Goal: Navigation & Orientation: Find specific page/section

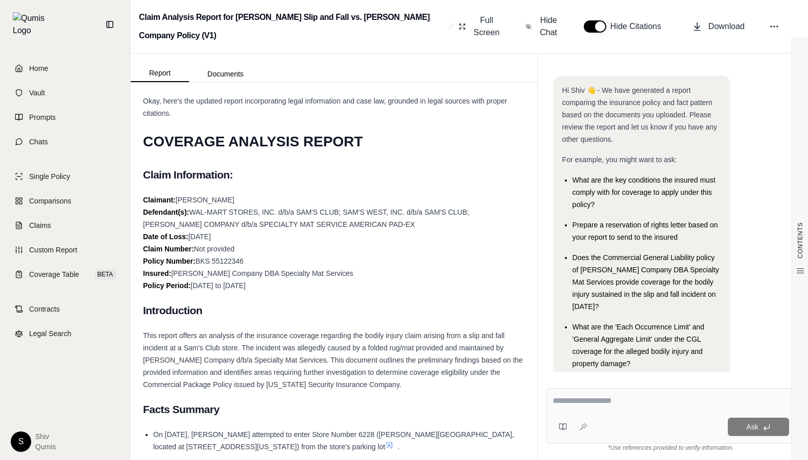
scroll to position [30, 0]
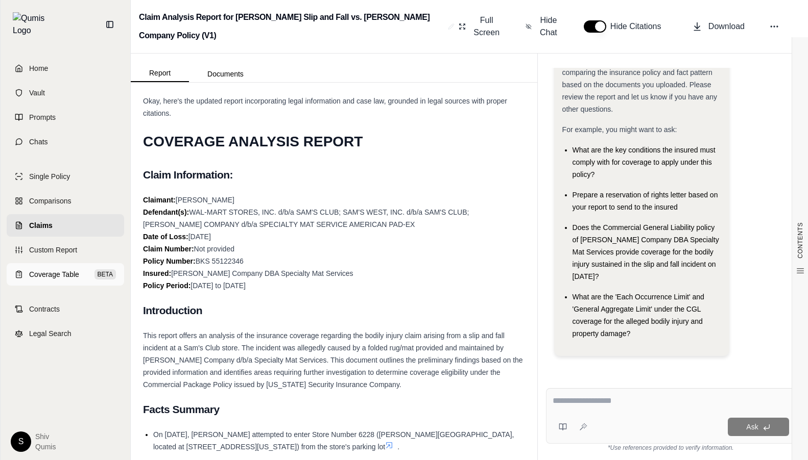
click at [63, 263] on link "Coverage Table BETA" at bounding box center [65, 274] width 117 height 22
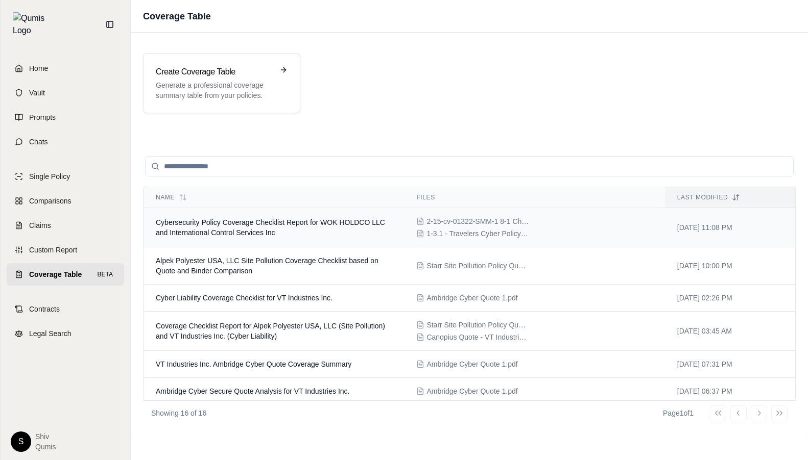
click at [210, 231] on span "Cybersecurity Policy Coverage Checklist Report for WOK HOLDCO LLC and Internati…" at bounding box center [270, 227] width 229 height 18
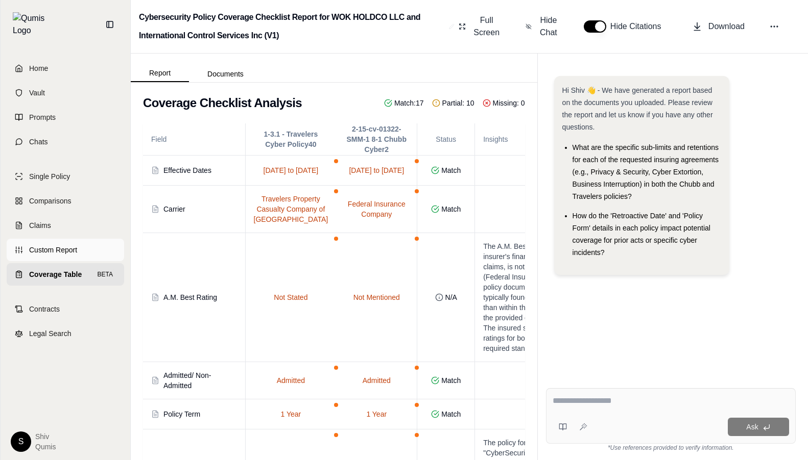
click at [49, 245] on span "Custom Report" at bounding box center [53, 250] width 48 height 10
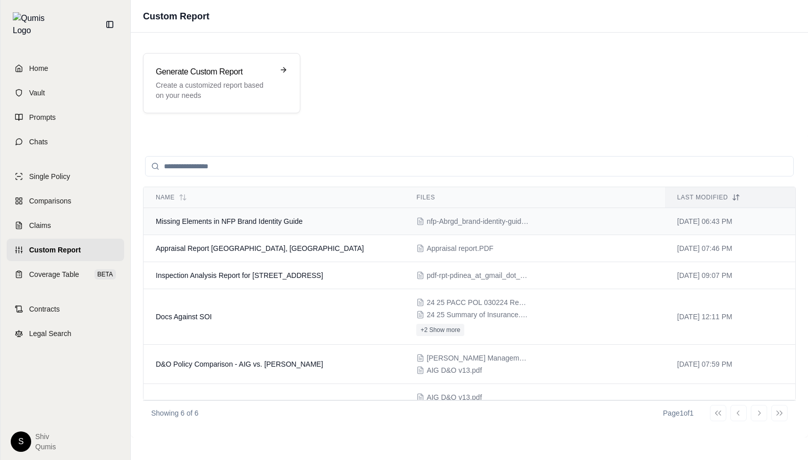
click at [214, 223] on span "Missing Elements in NFP Brand Identity Guide" at bounding box center [229, 221] width 147 height 8
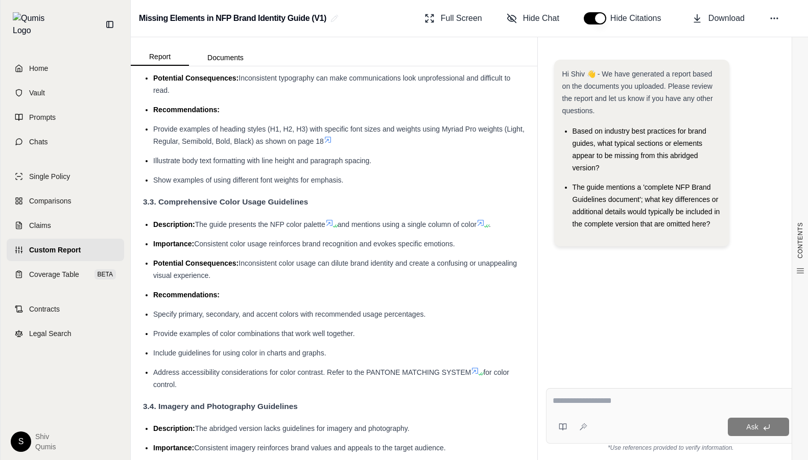
scroll to position [575, 0]
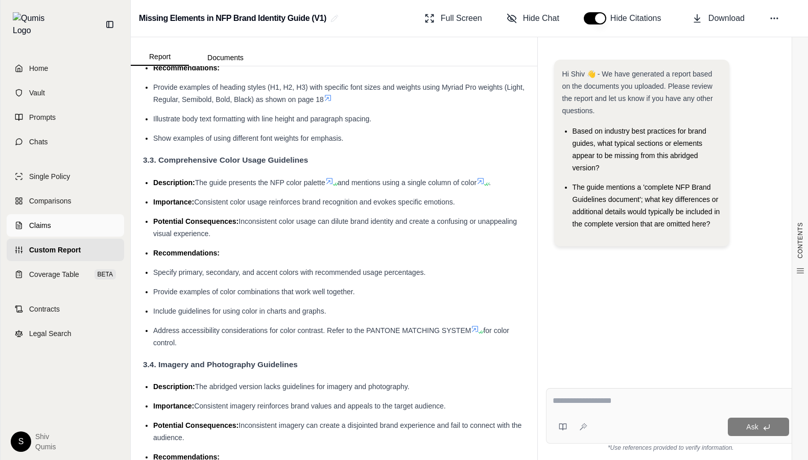
click at [47, 222] on span "Claims" at bounding box center [40, 226] width 22 height 10
